Goal: Task Accomplishment & Management: Complete application form

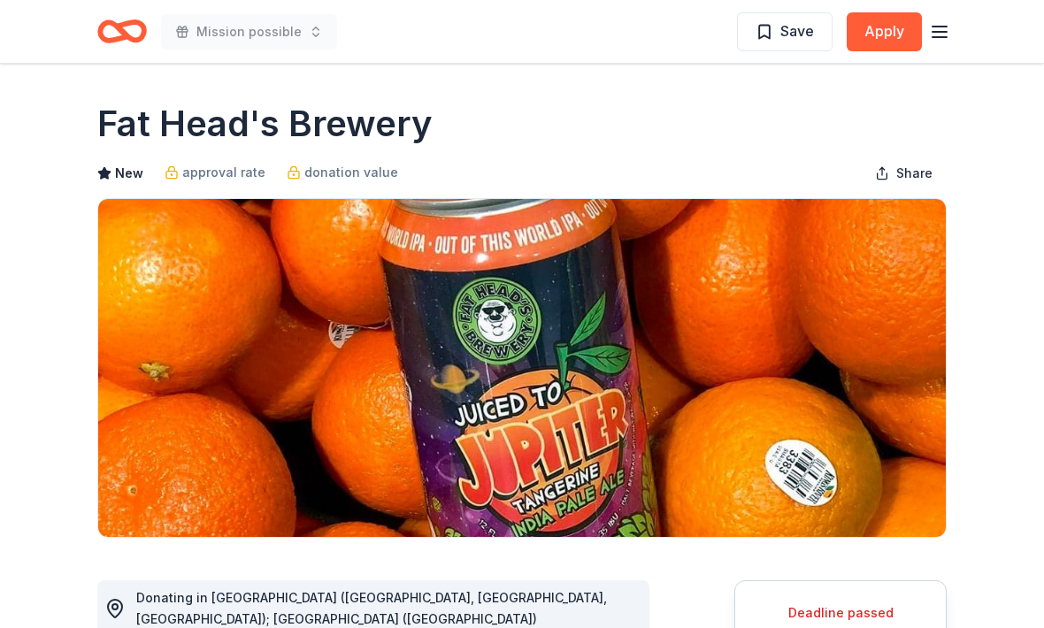
click at [133, 27] on icon "Home" at bounding box center [122, 32] width 50 height 42
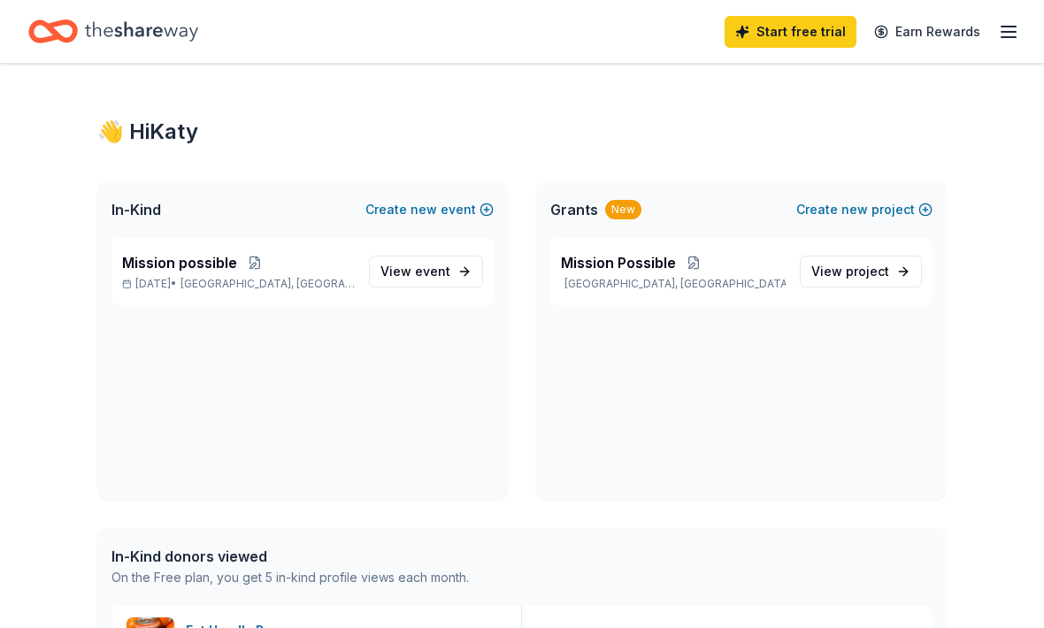
scroll to position [20, 0]
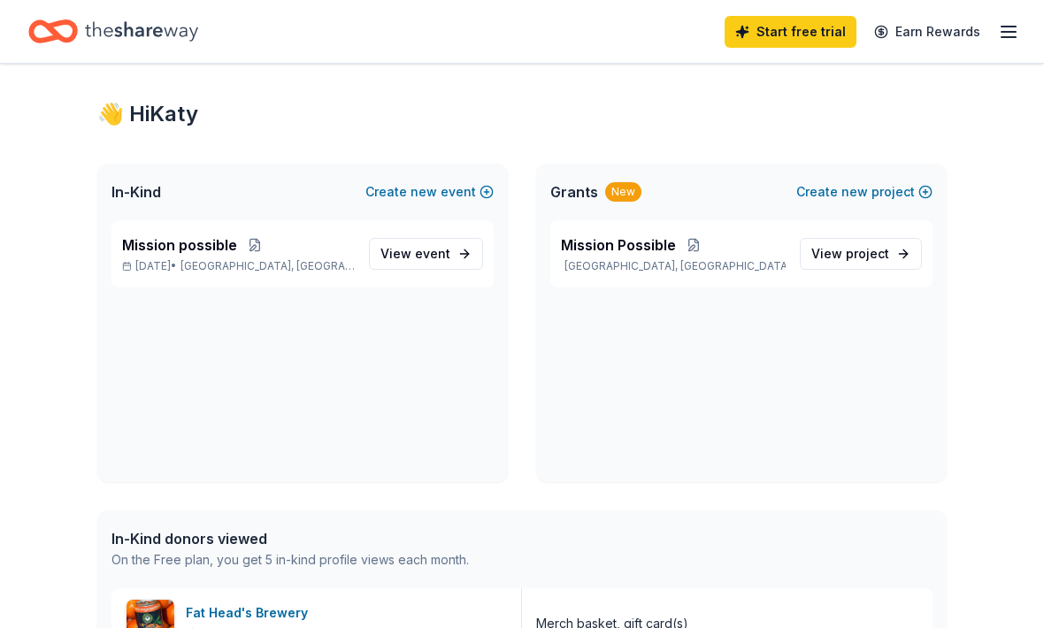
click at [449, 259] on span "event" at bounding box center [432, 253] width 35 height 15
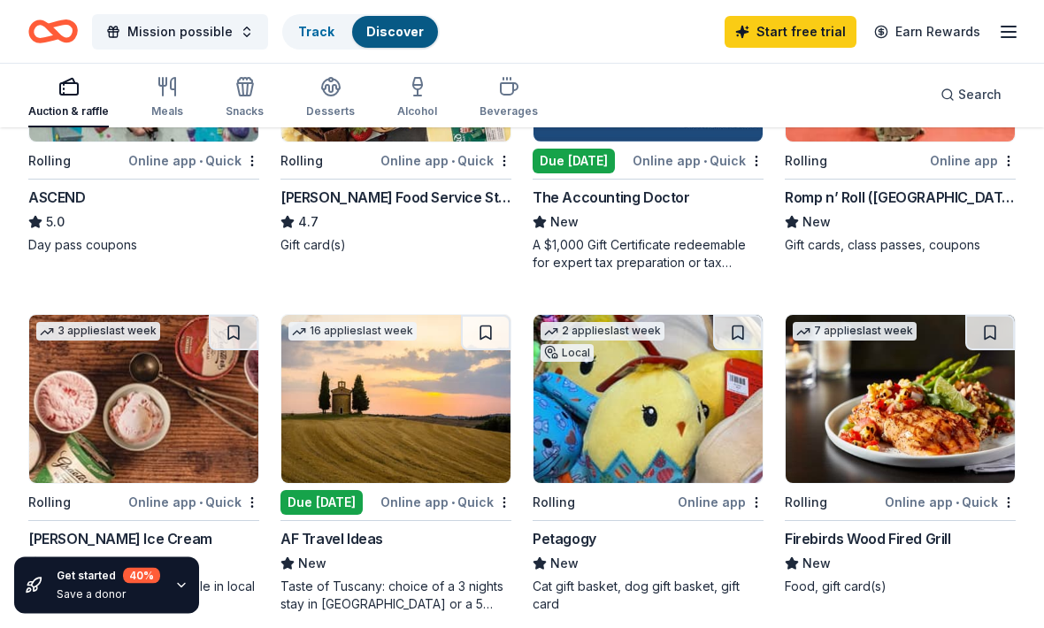
scroll to position [379, 0]
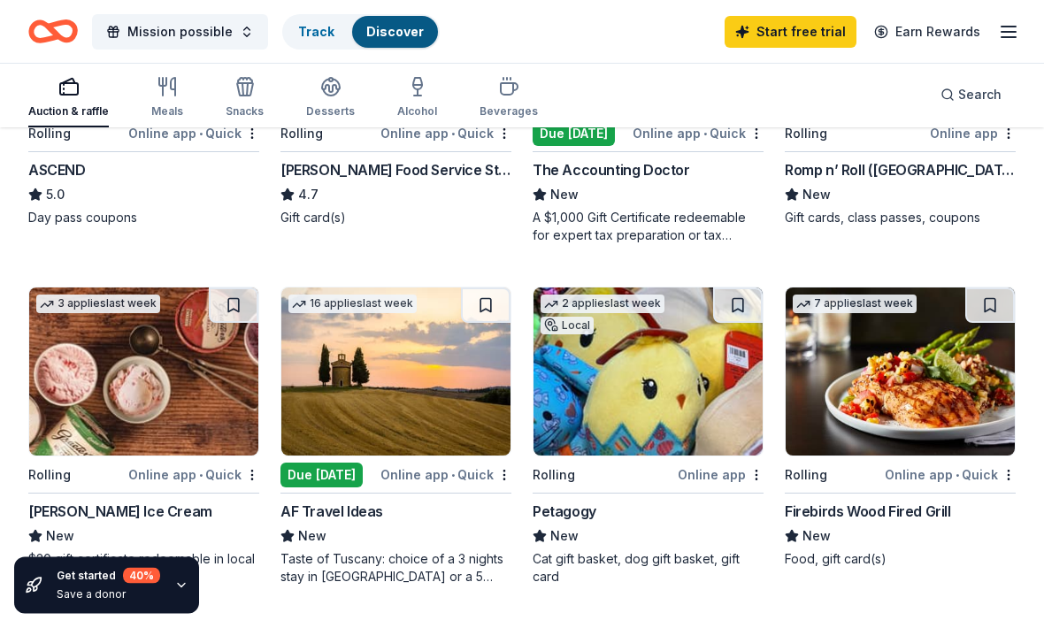
click at [175, 392] on img at bounding box center [143, 372] width 229 height 168
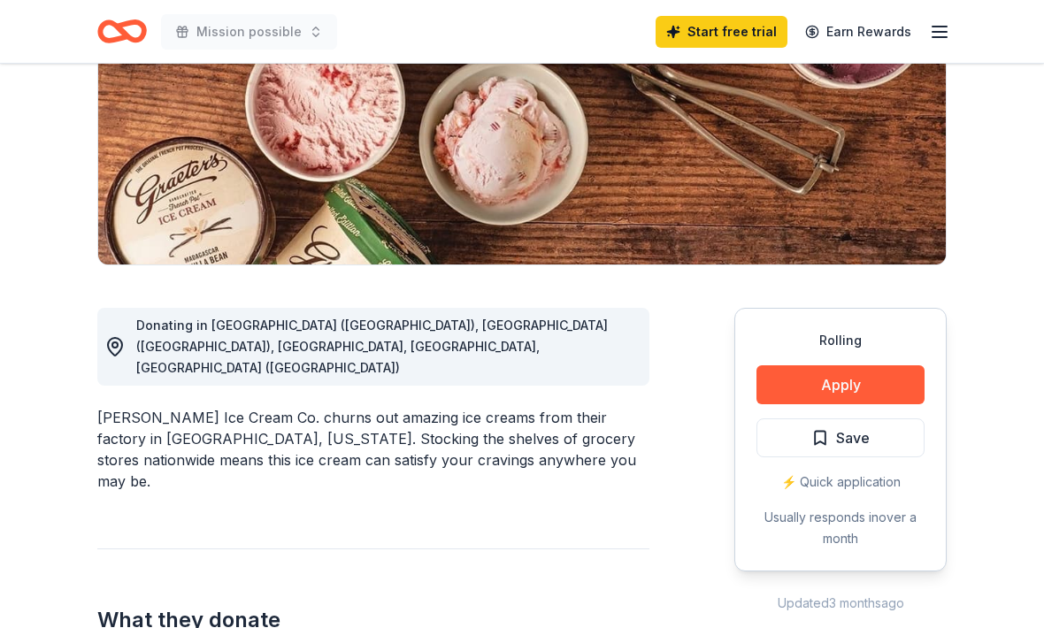
click at [874, 392] on button "Apply" at bounding box center [840, 385] width 168 height 39
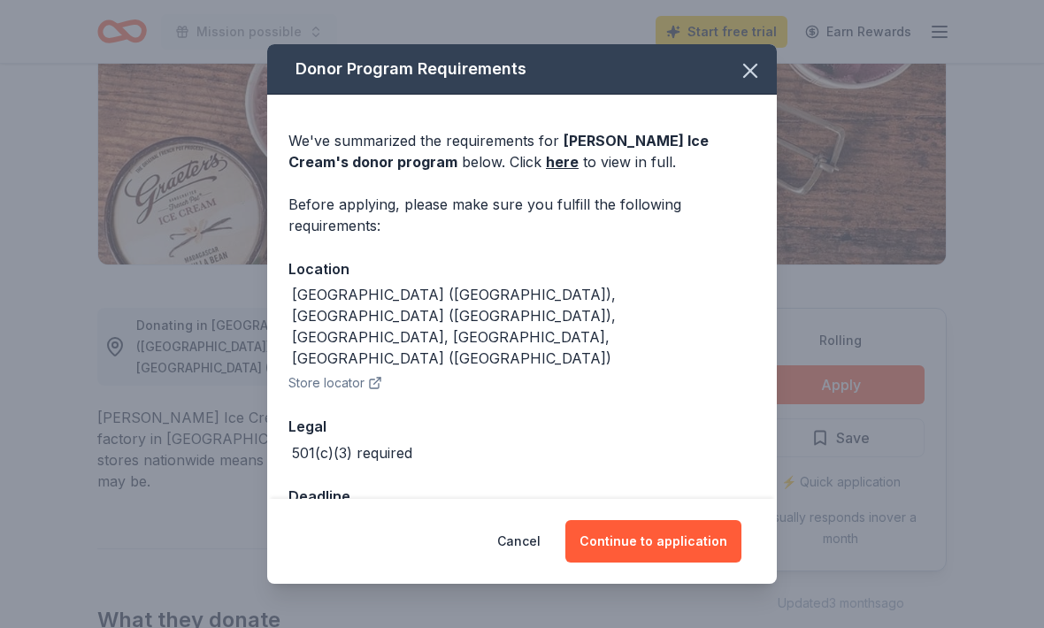
click at [699, 562] on button "Continue to application" at bounding box center [653, 541] width 176 height 42
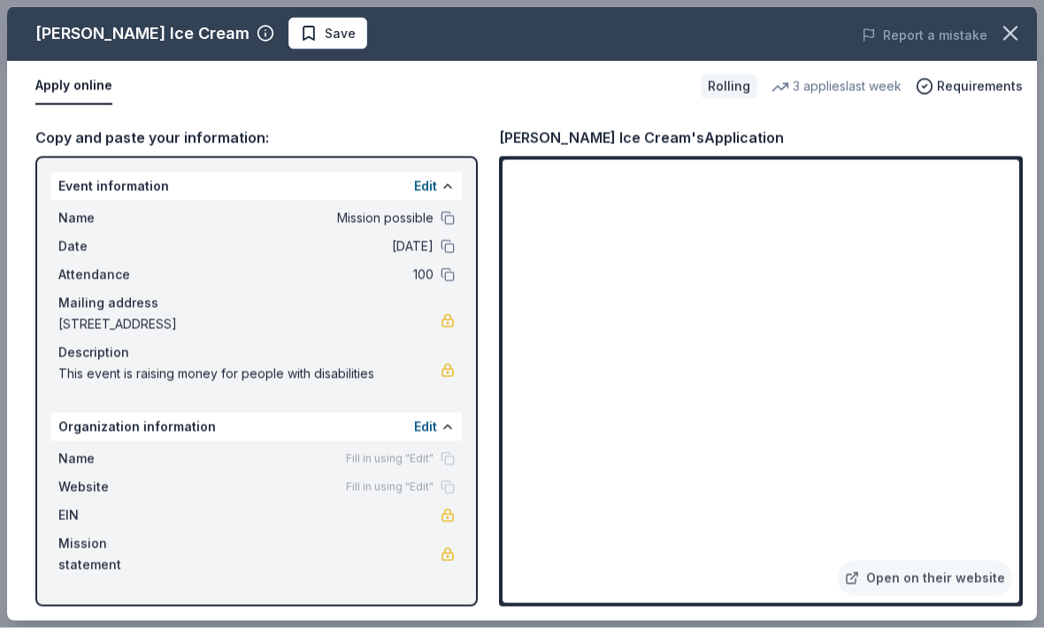
scroll to position [1141, 0]
click at [1010, 20] on button "button" at bounding box center [1010, 33] width 39 height 39
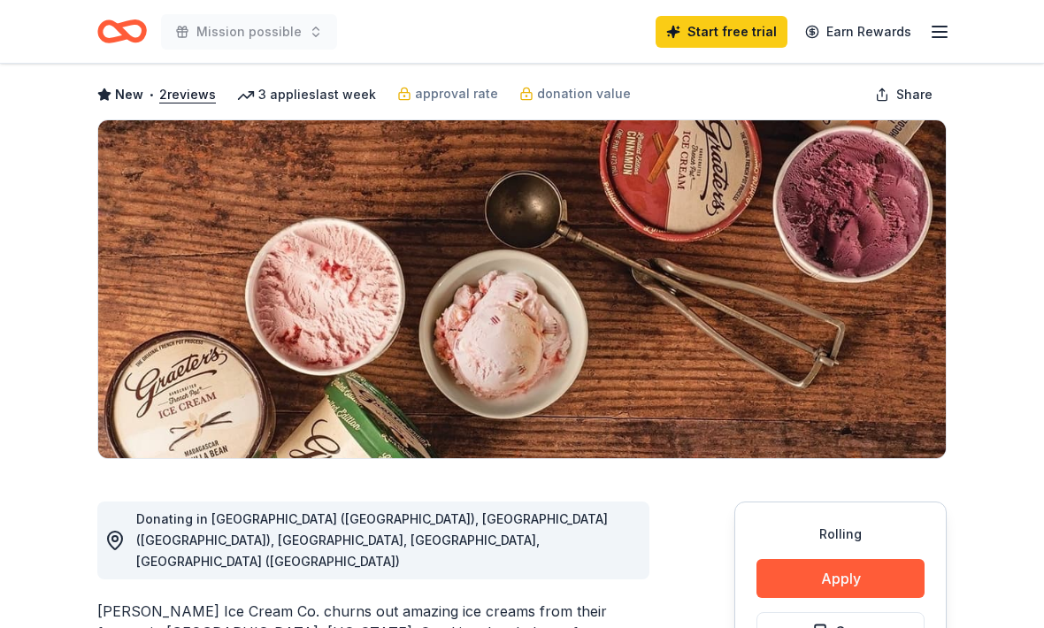
scroll to position [0, 0]
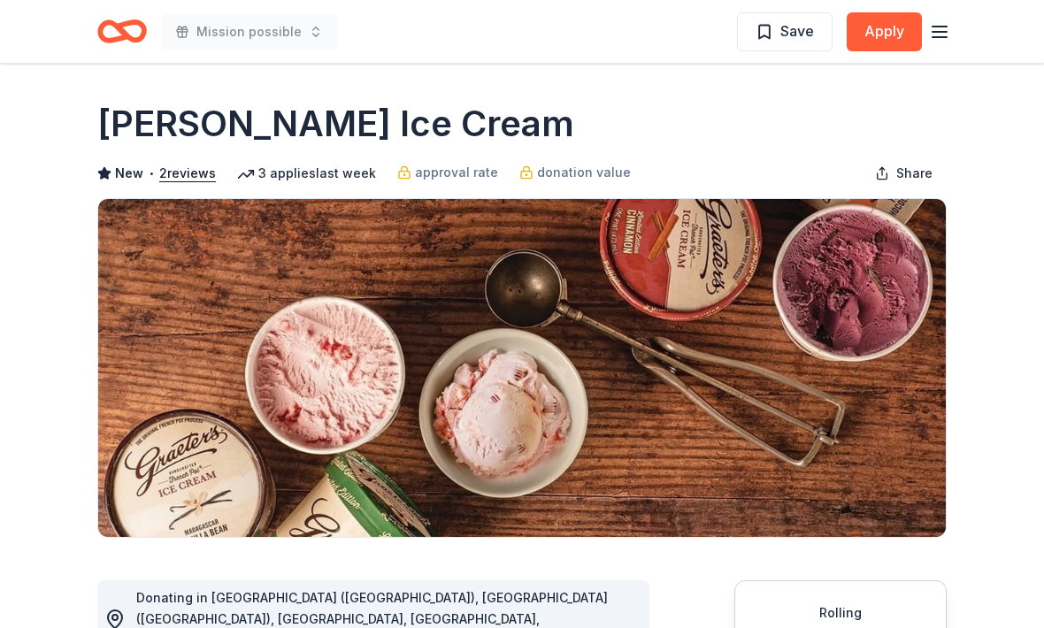
click at [128, 44] on icon "Home" at bounding box center [122, 32] width 50 height 42
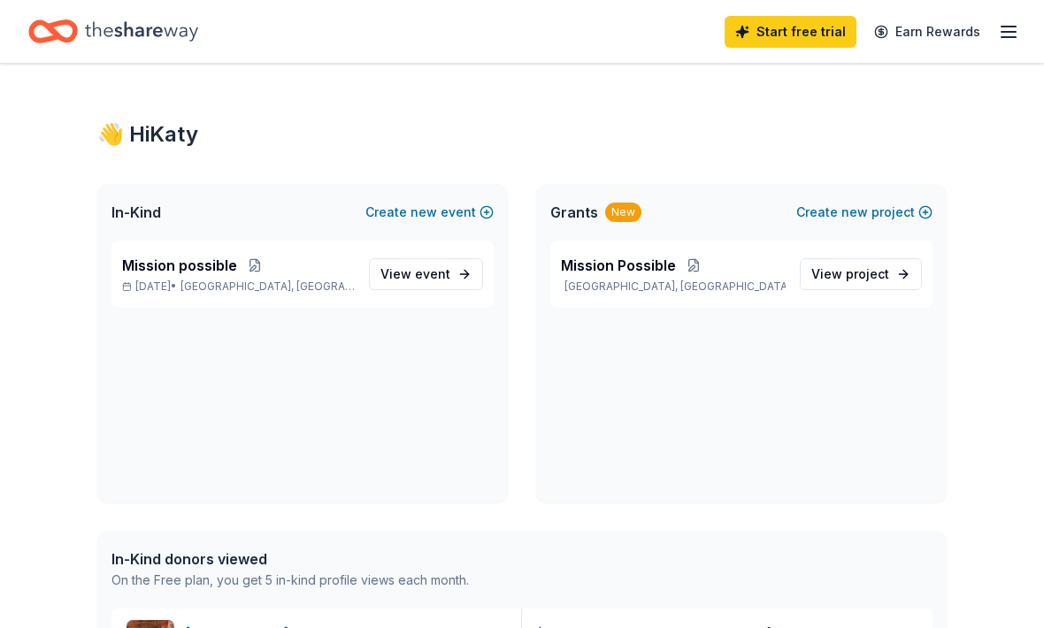
click at [370, 413] on div "Mission possible Sep 15, 2025 • Brookline, PA View event" at bounding box center [302, 372] width 410 height 262
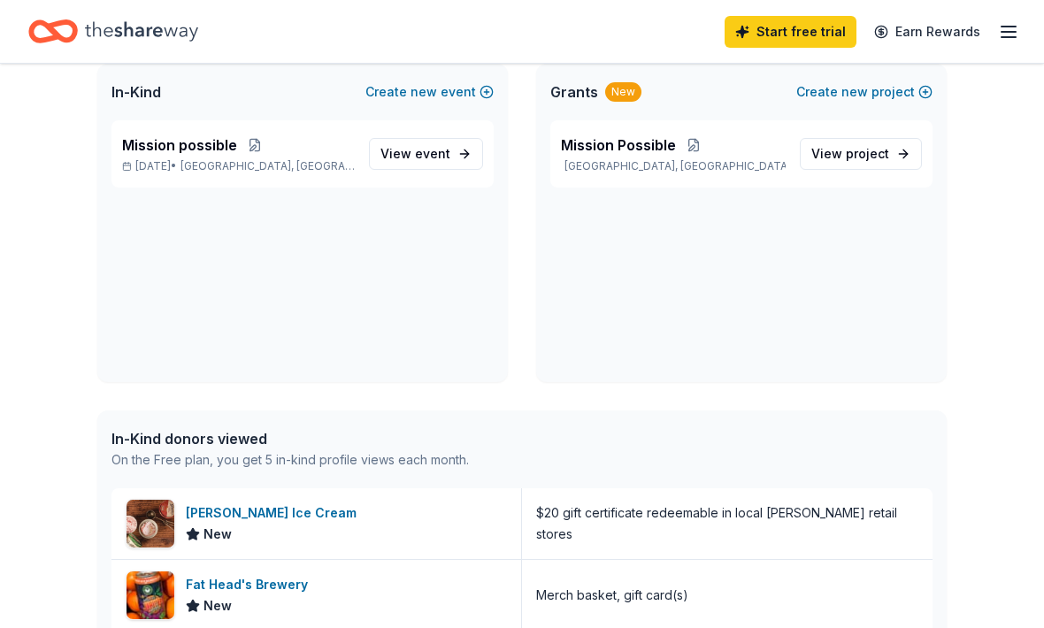
scroll to position [120, 0]
click at [443, 156] on span "event" at bounding box center [432, 153] width 35 height 15
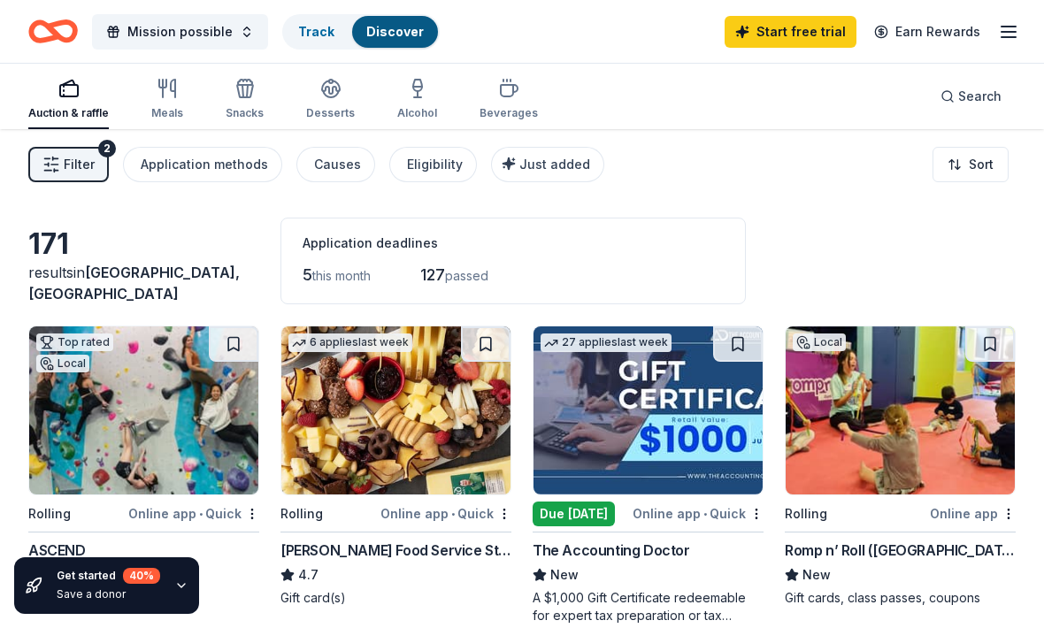
click at [554, 158] on span "Just added" at bounding box center [554, 164] width 71 height 15
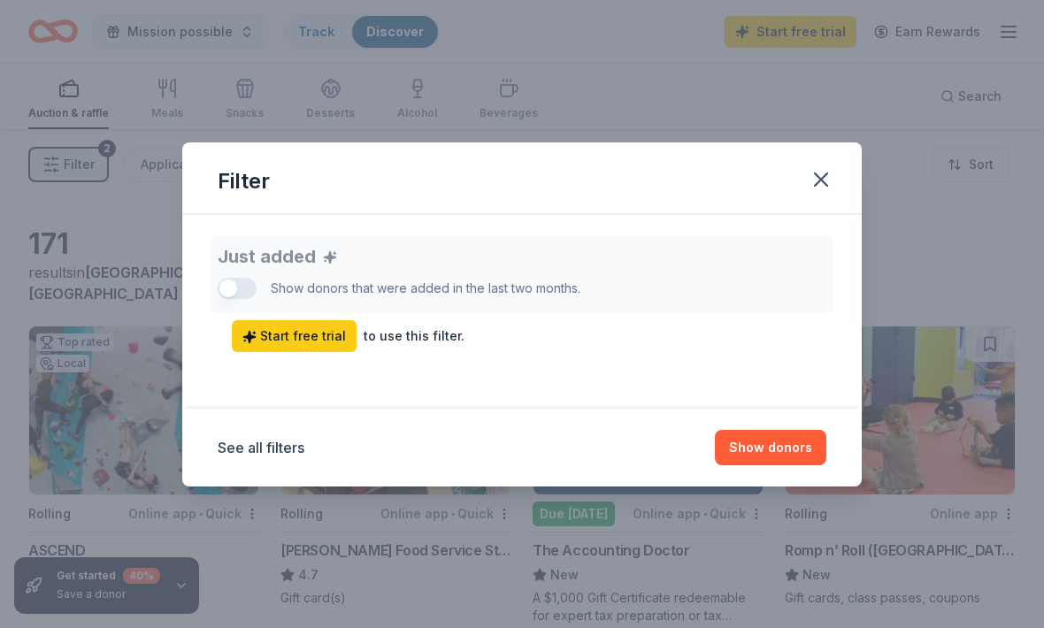
click at [833, 175] on button "button" at bounding box center [820, 179] width 39 height 39
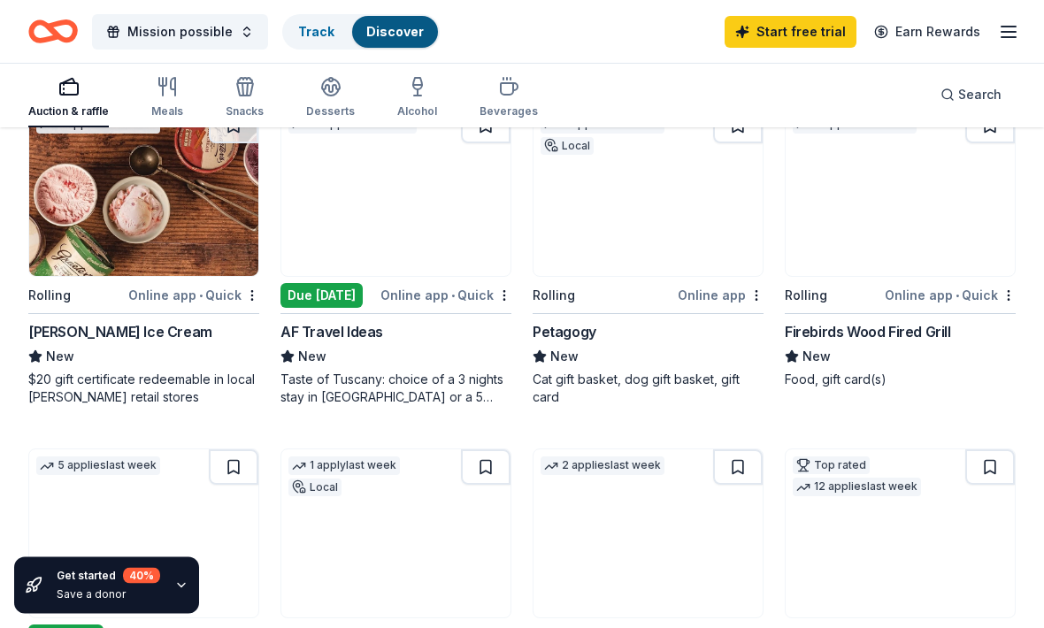
scroll to position [560, 0]
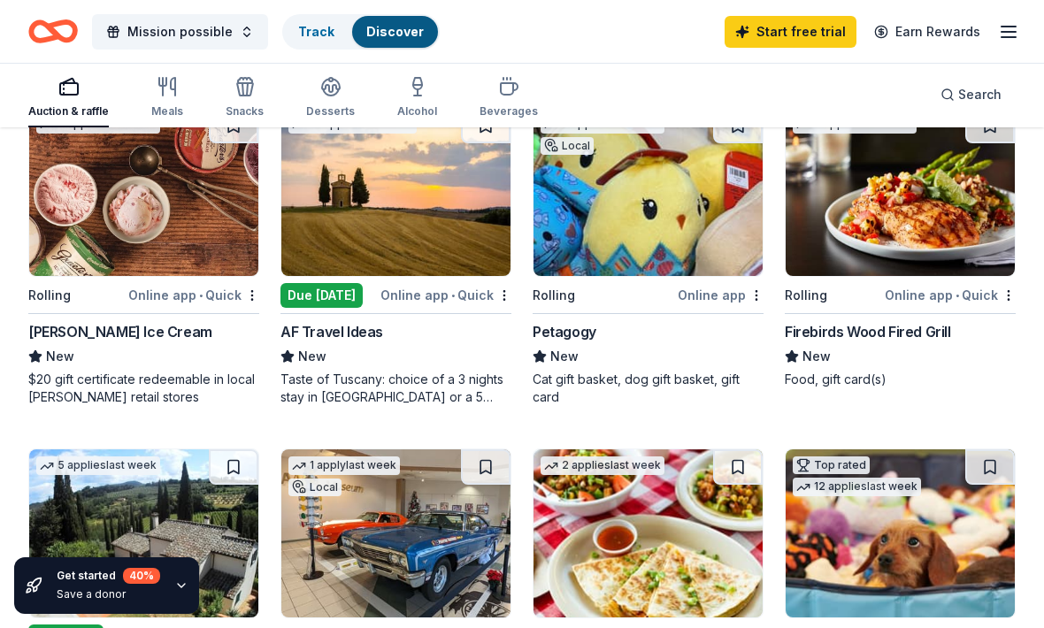
click at [709, 226] on img at bounding box center [647, 192] width 229 height 168
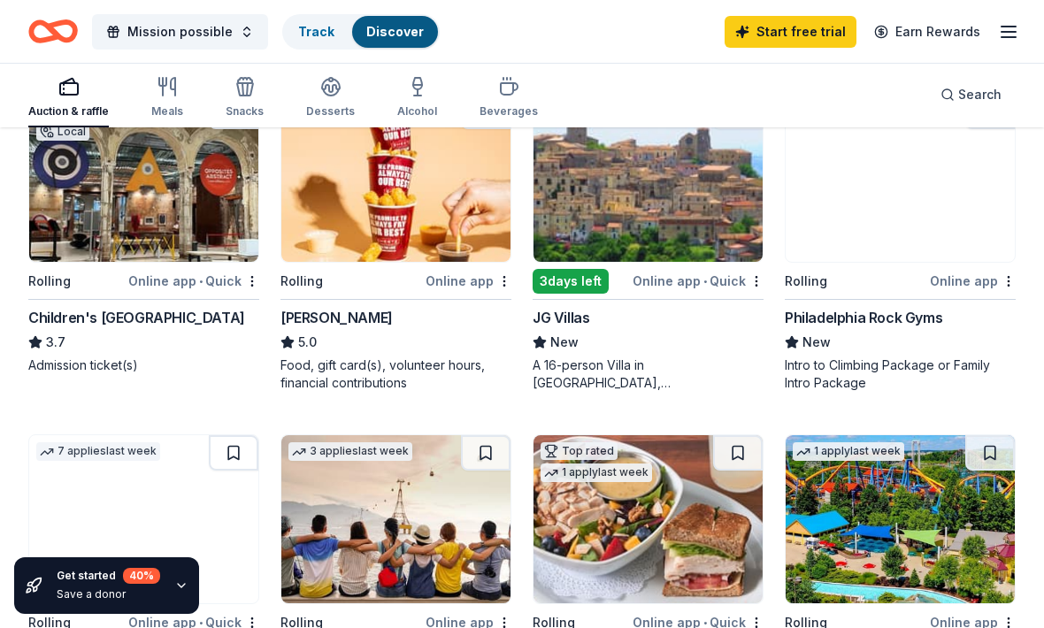
scroll to position [1256, 0]
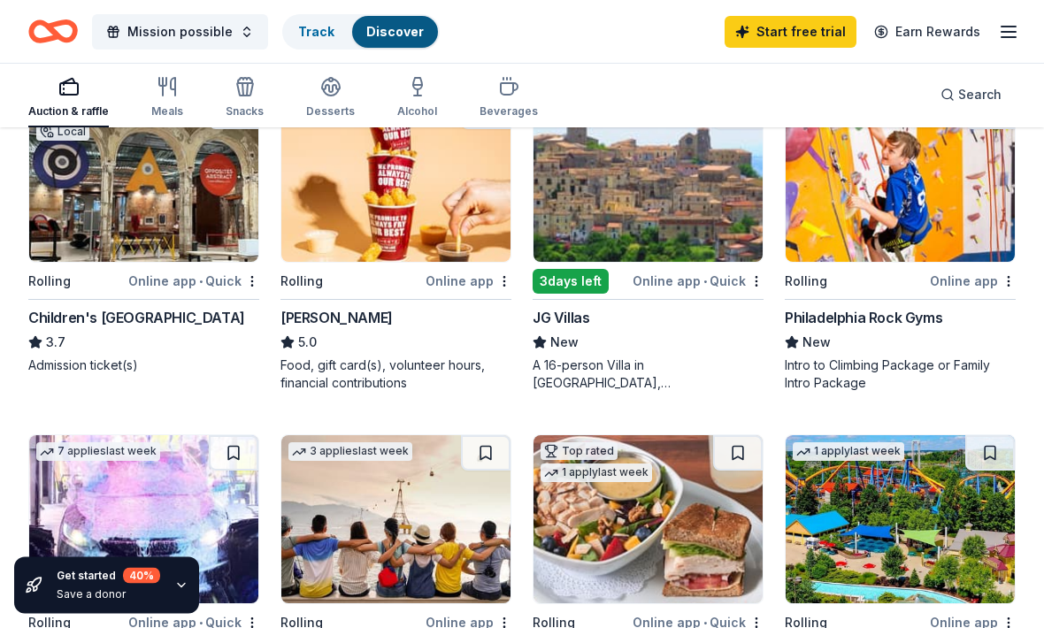
click at [172, 103] on div "Meals" at bounding box center [167, 97] width 32 height 42
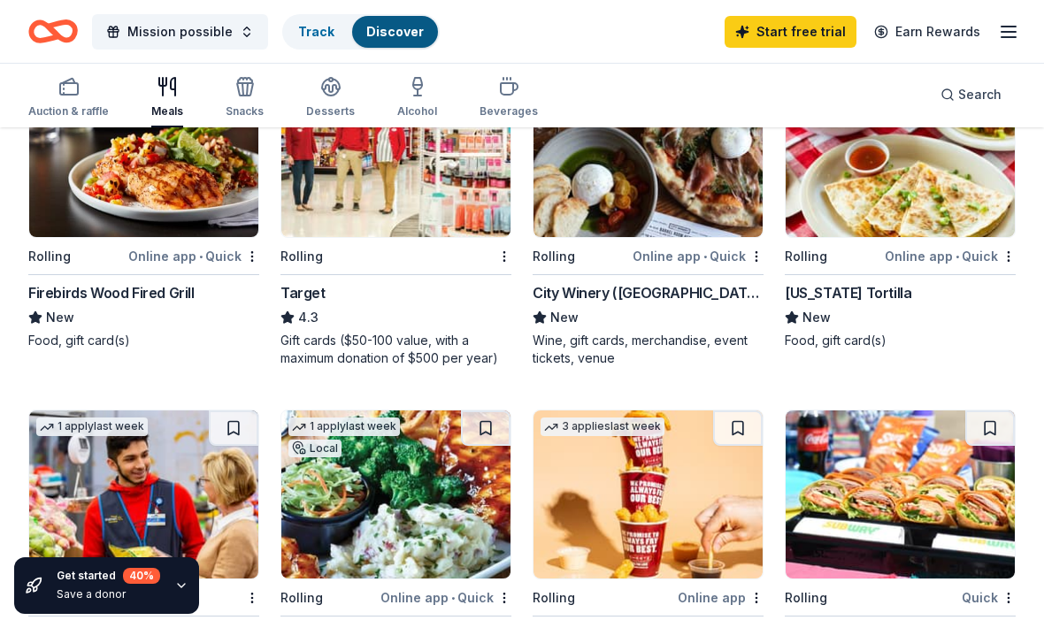
scroll to position [548, 0]
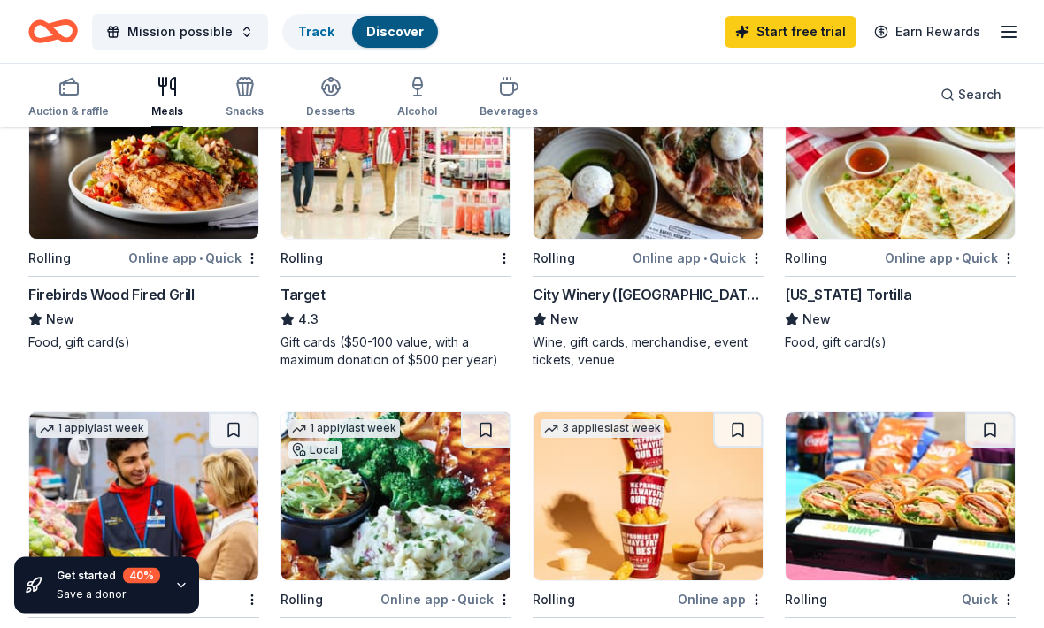
click at [432, 195] on img at bounding box center [395, 156] width 229 height 168
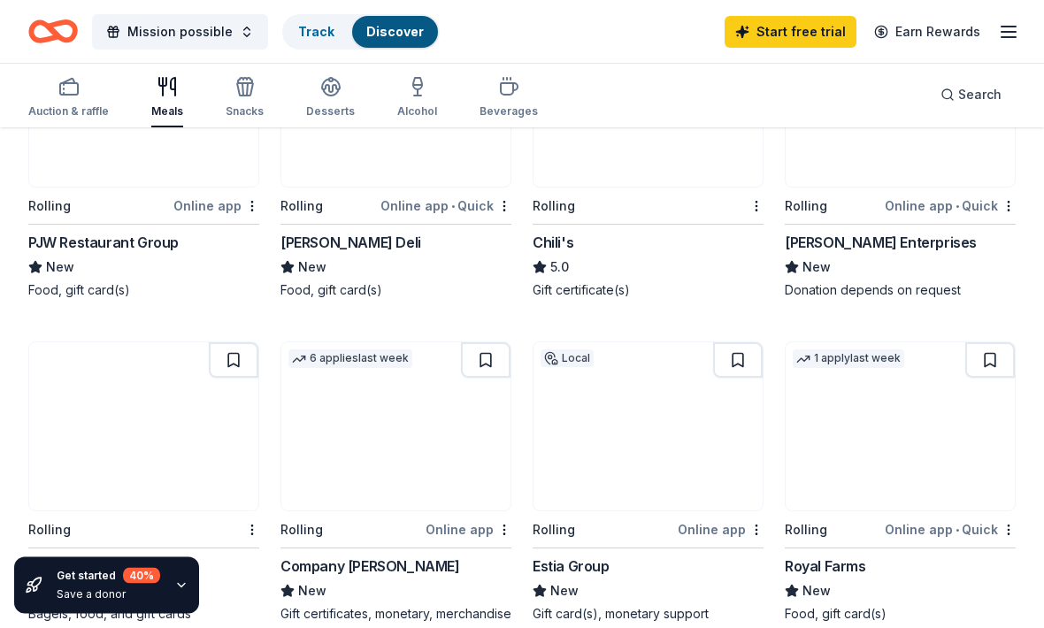
scroll to position [1289, 0]
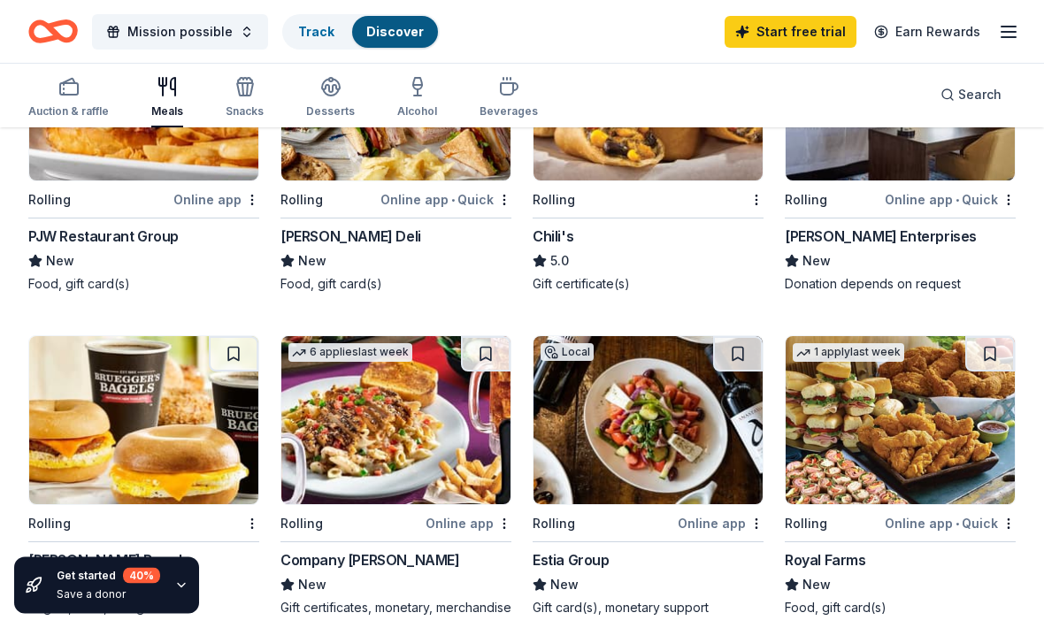
click at [194, 441] on img at bounding box center [143, 421] width 229 height 168
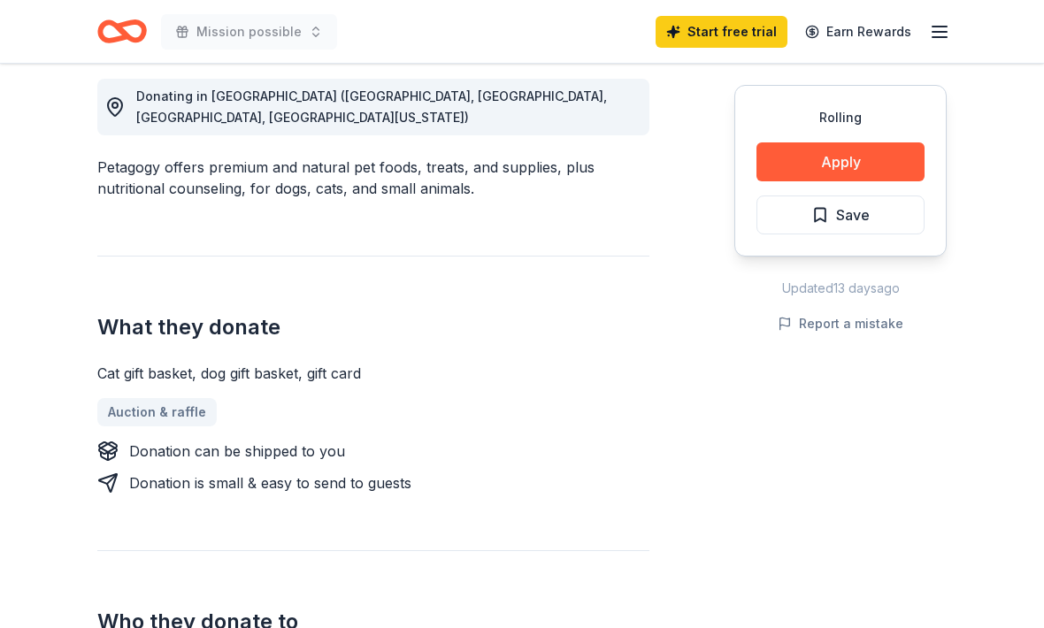
scroll to position [501, 0]
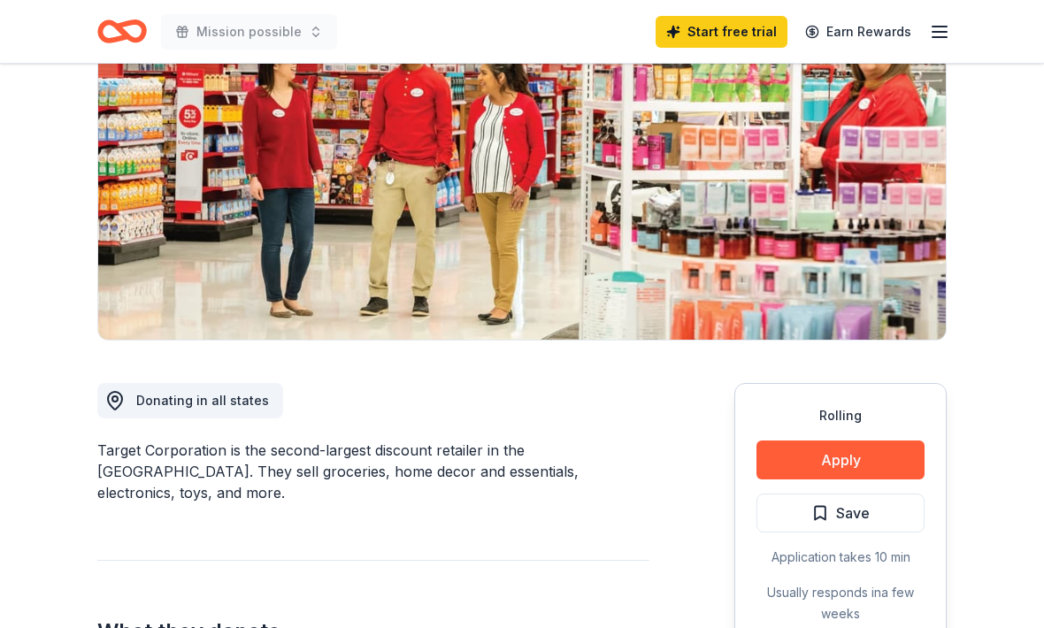
scroll to position [217, 0]
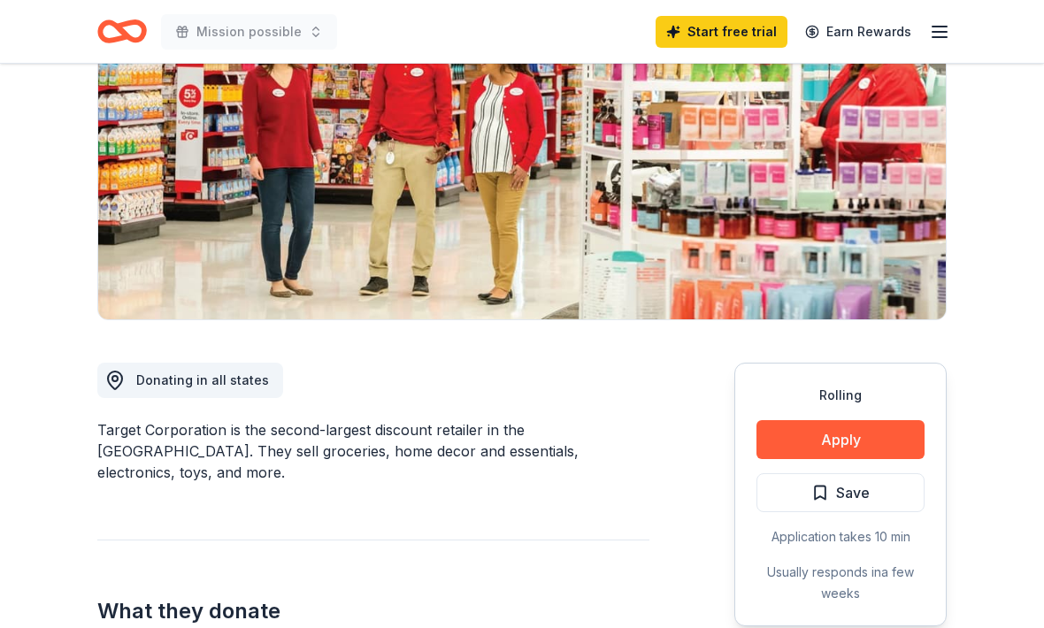
click at [852, 449] on button "Apply" at bounding box center [840, 440] width 168 height 39
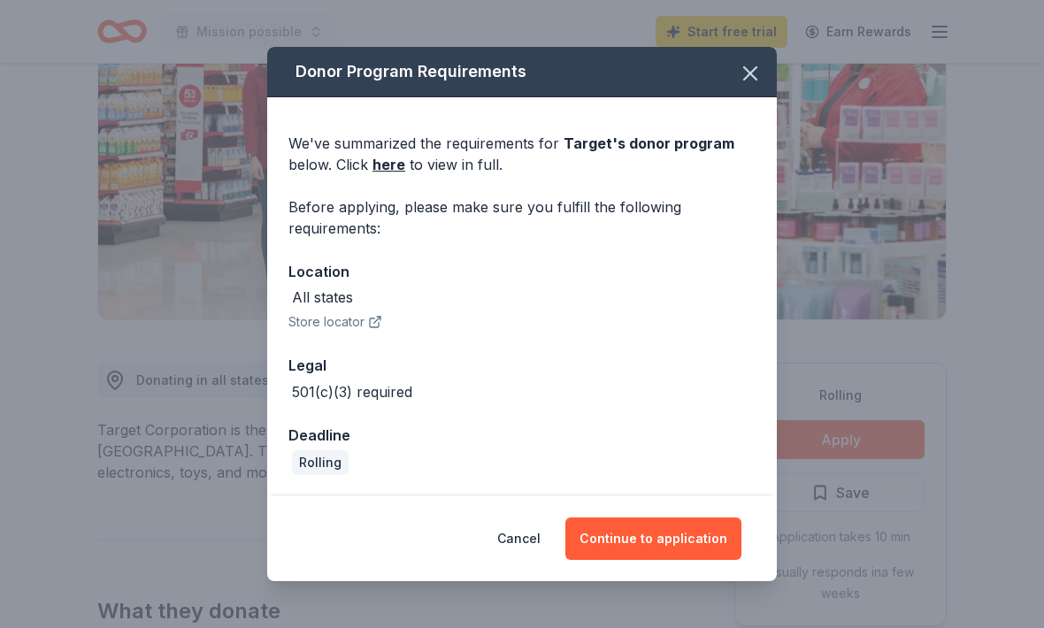
click at [692, 560] on button "Continue to application" at bounding box center [653, 538] width 176 height 42
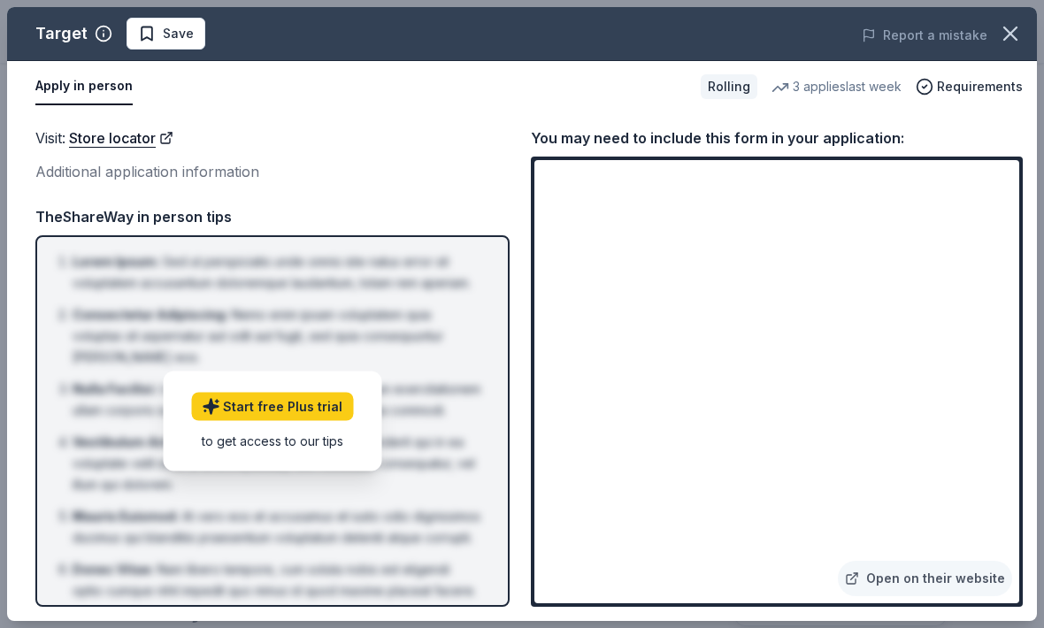
click at [926, 596] on link "Open on their website" at bounding box center [925, 578] width 174 height 35
